Goal: Task Accomplishment & Management: Use online tool/utility

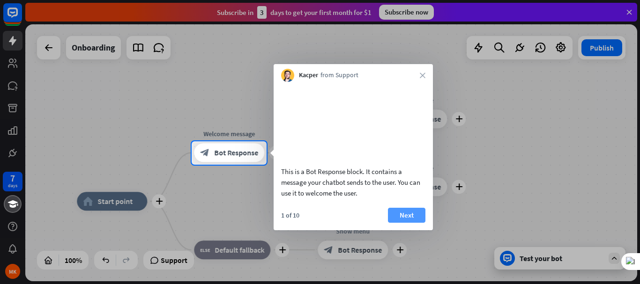
click at [399, 223] on button "Next" at bounding box center [406, 215] width 37 height 15
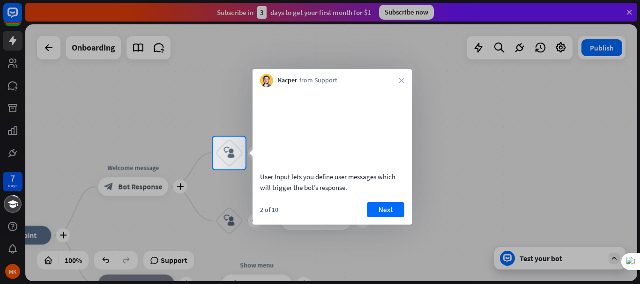
click at [399, 217] on button "Next" at bounding box center [385, 209] width 37 height 15
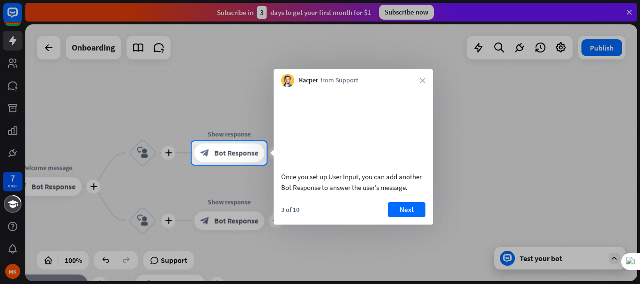
click at [399, 217] on button "Next" at bounding box center [406, 209] width 37 height 15
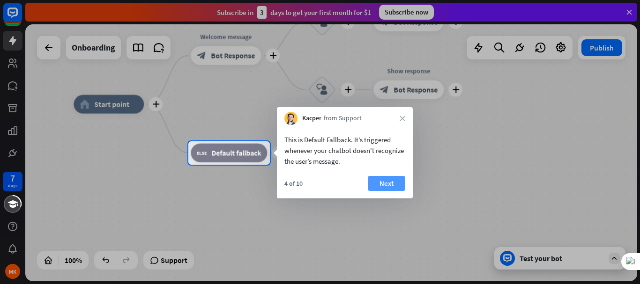
click at [396, 185] on button "Next" at bounding box center [386, 183] width 37 height 15
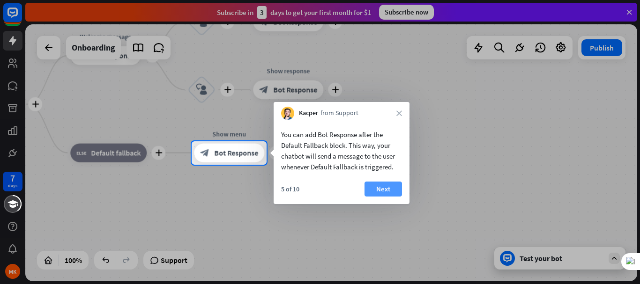
click at [381, 185] on button "Next" at bounding box center [382, 189] width 37 height 15
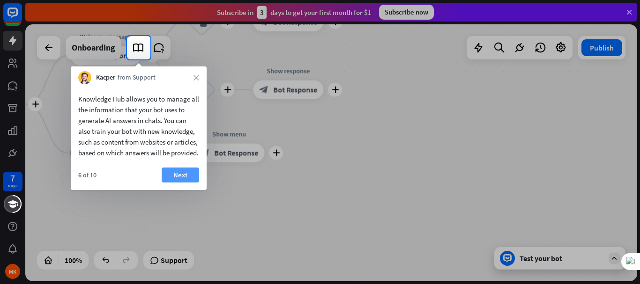
click at [182, 183] on button "Next" at bounding box center [180, 175] width 37 height 15
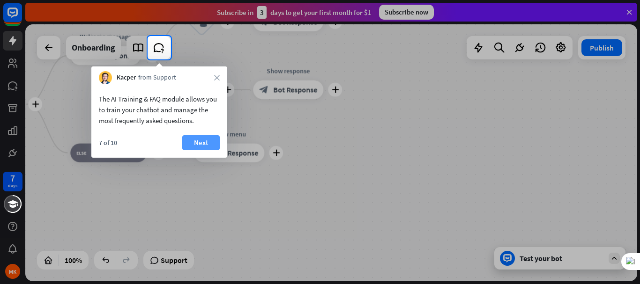
click at [208, 139] on button "Next" at bounding box center [200, 142] width 37 height 15
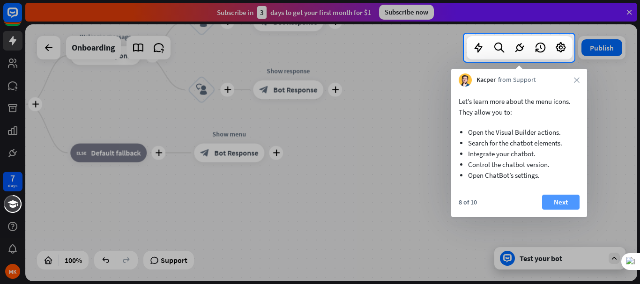
click at [553, 204] on button "Next" at bounding box center [560, 202] width 37 height 15
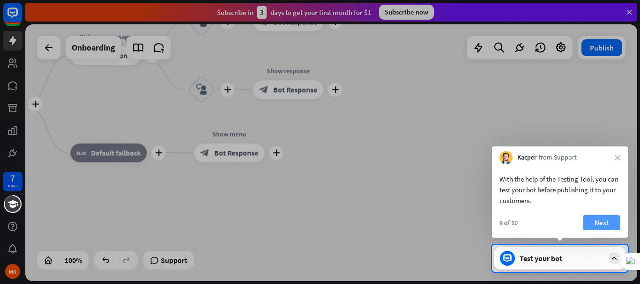
click at [594, 218] on button "Next" at bounding box center [601, 222] width 37 height 15
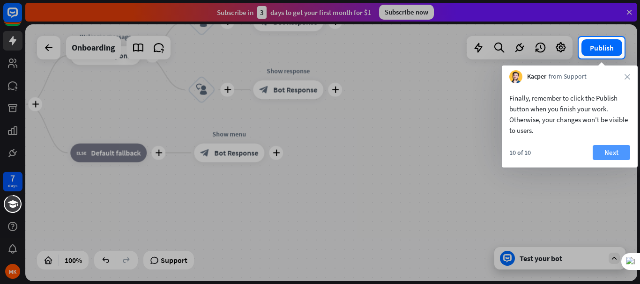
click at [606, 157] on button "Next" at bounding box center [610, 152] width 37 height 15
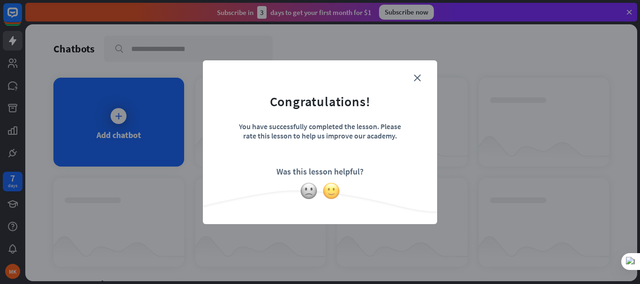
click at [332, 193] on img at bounding box center [331, 191] width 18 height 18
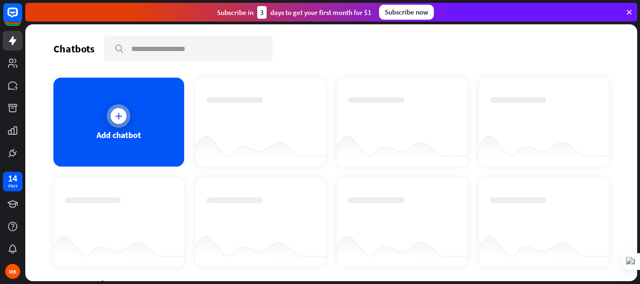
click at [118, 113] on icon at bounding box center [118, 115] width 9 height 9
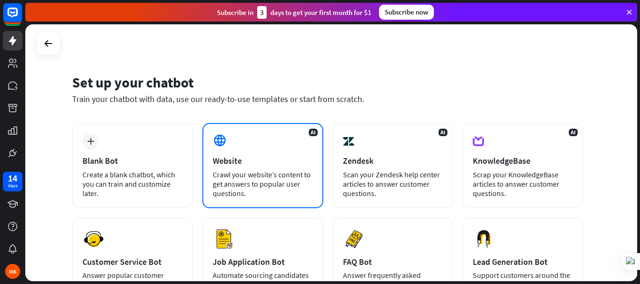
click at [237, 161] on div "Website" at bounding box center [263, 160] width 100 height 11
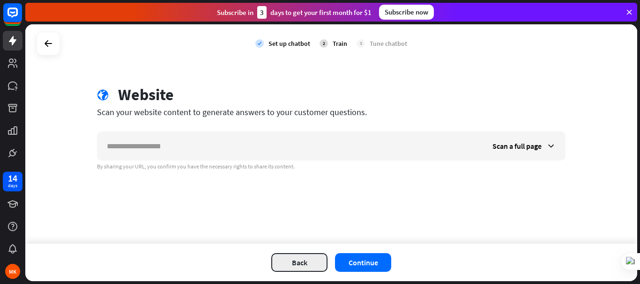
click at [302, 264] on button "Back" at bounding box center [299, 262] width 56 height 19
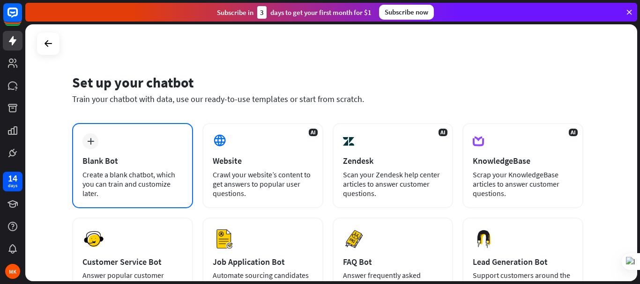
click at [108, 157] on div "Blank Bot" at bounding box center [132, 160] width 100 height 11
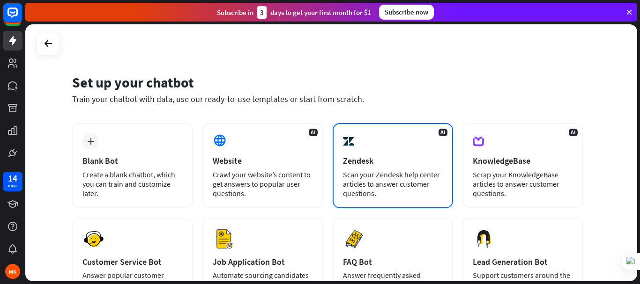
click at [376, 157] on div "Zendesk" at bounding box center [393, 160] width 100 height 11
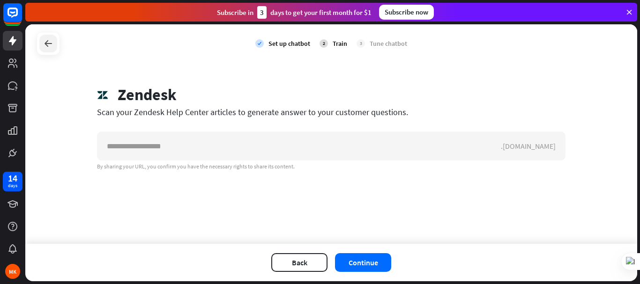
click at [42, 47] on div at bounding box center [48, 44] width 18 height 18
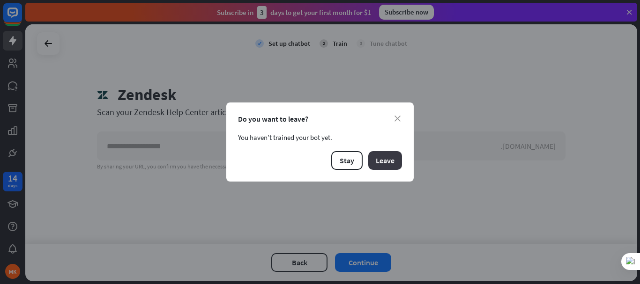
click at [377, 160] on button "Leave" at bounding box center [385, 160] width 34 height 19
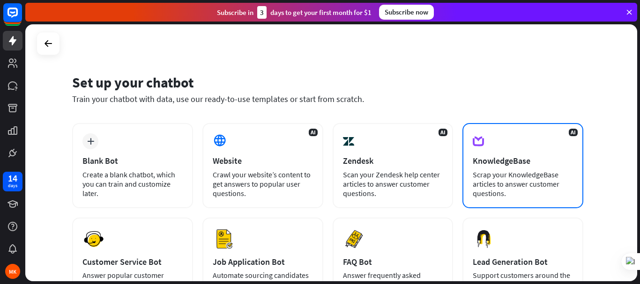
click at [505, 166] on div "AI KnowledgeBase Scrap your KnowledgeBase articles to answer customer questions." at bounding box center [522, 165] width 121 height 85
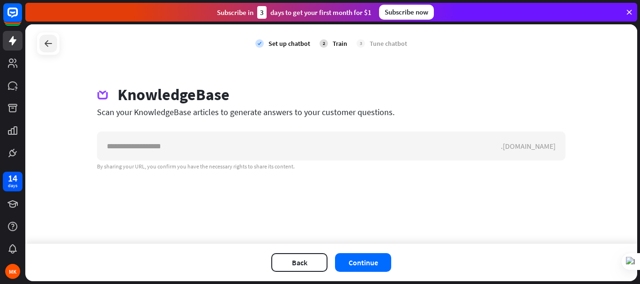
click at [44, 47] on icon at bounding box center [48, 43] width 11 height 11
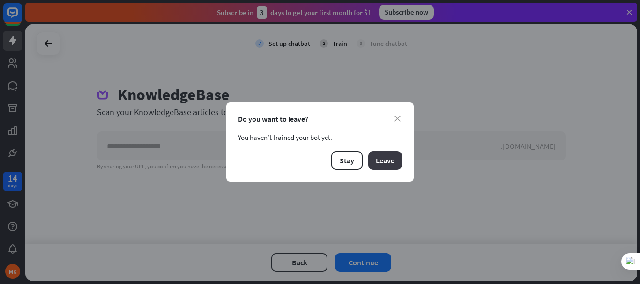
click at [381, 163] on button "Leave" at bounding box center [385, 160] width 34 height 19
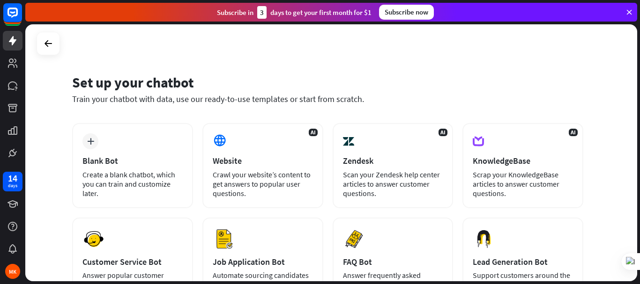
scroll to position [130, 0]
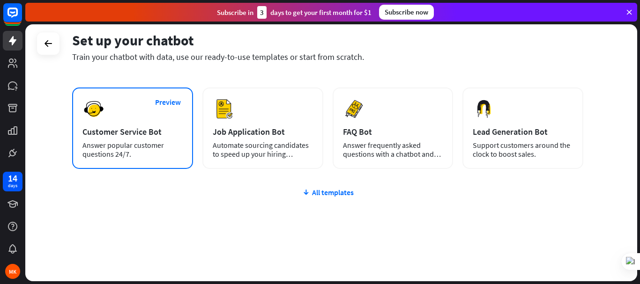
click at [134, 140] on div "Preview Customer Service Bot Answer popular customer questions 24/7." at bounding box center [132, 128] width 121 height 81
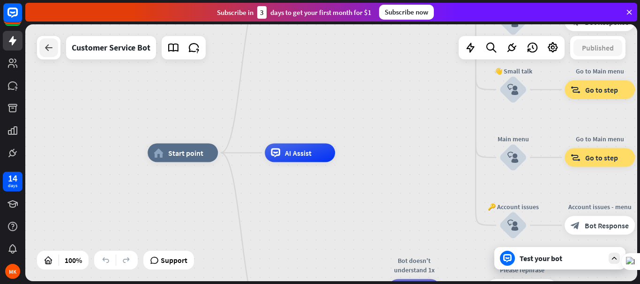
click at [46, 51] on icon at bounding box center [48, 47] width 11 height 11
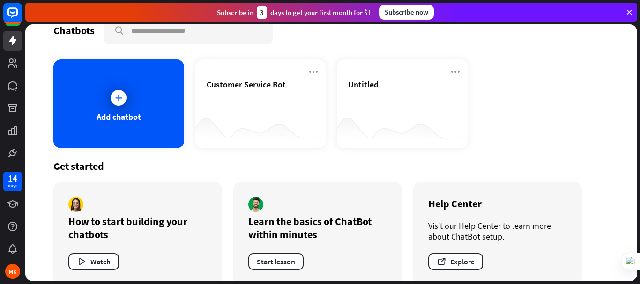
scroll to position [33, 0]
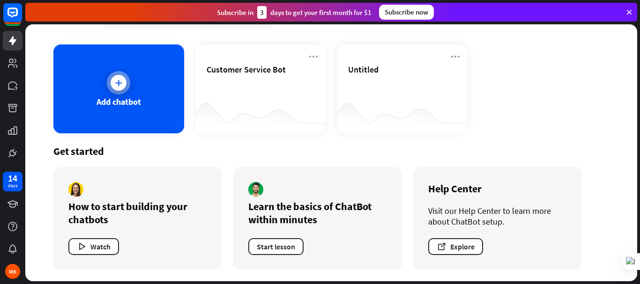
click at [116, 84] on icon at bounding box center [118, 82] width 9 height 9
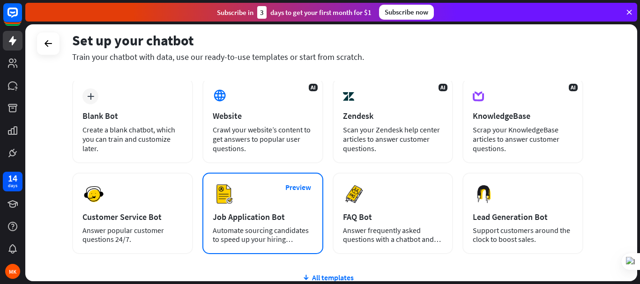
scroll to position [130, 0]
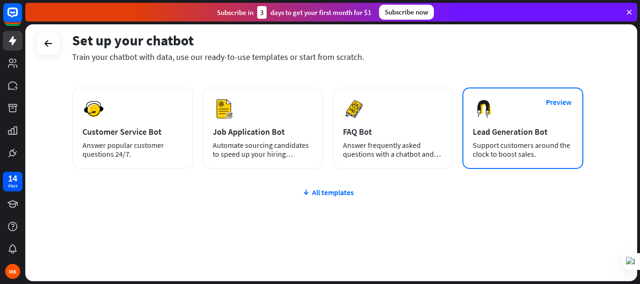
click at [540, 133] on div "Lead Generation Bot" at bounding box center [523, 131] width 100 height 11
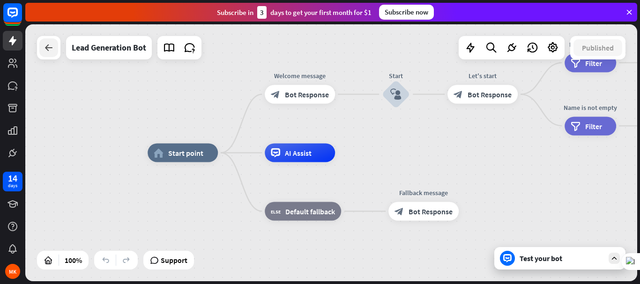
click at [45, 51] on icon at bounding box center [48, 47] width 11 height 11
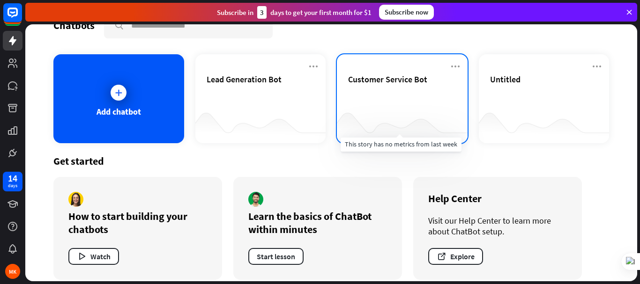
scroll to position [33, 0]
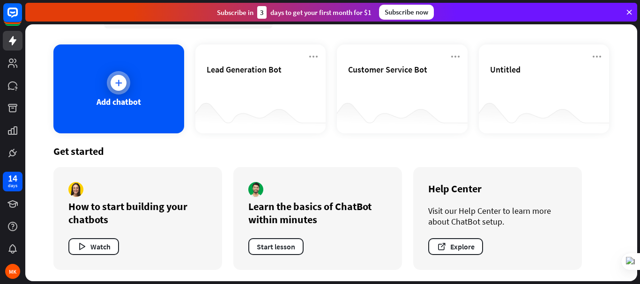
click at [119, 87] on icon at bounding box center [118, 82] width 9 height 9
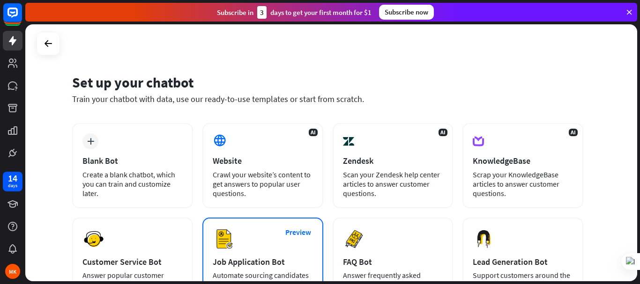
click at [271, 250] on div "Preview Job Application Bot Automate sourcing candidates to speed up your hirin…" at bounding box center [262, 258] width 121 height 81
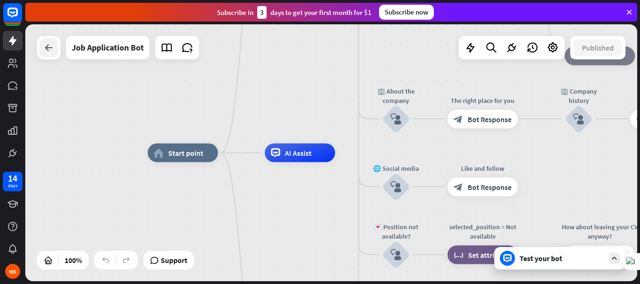
click at [52, 49] on icon at bounding box center [48, 47] width 11 height 11
